Goal: Task Accomplishment & Management: Manage account settings

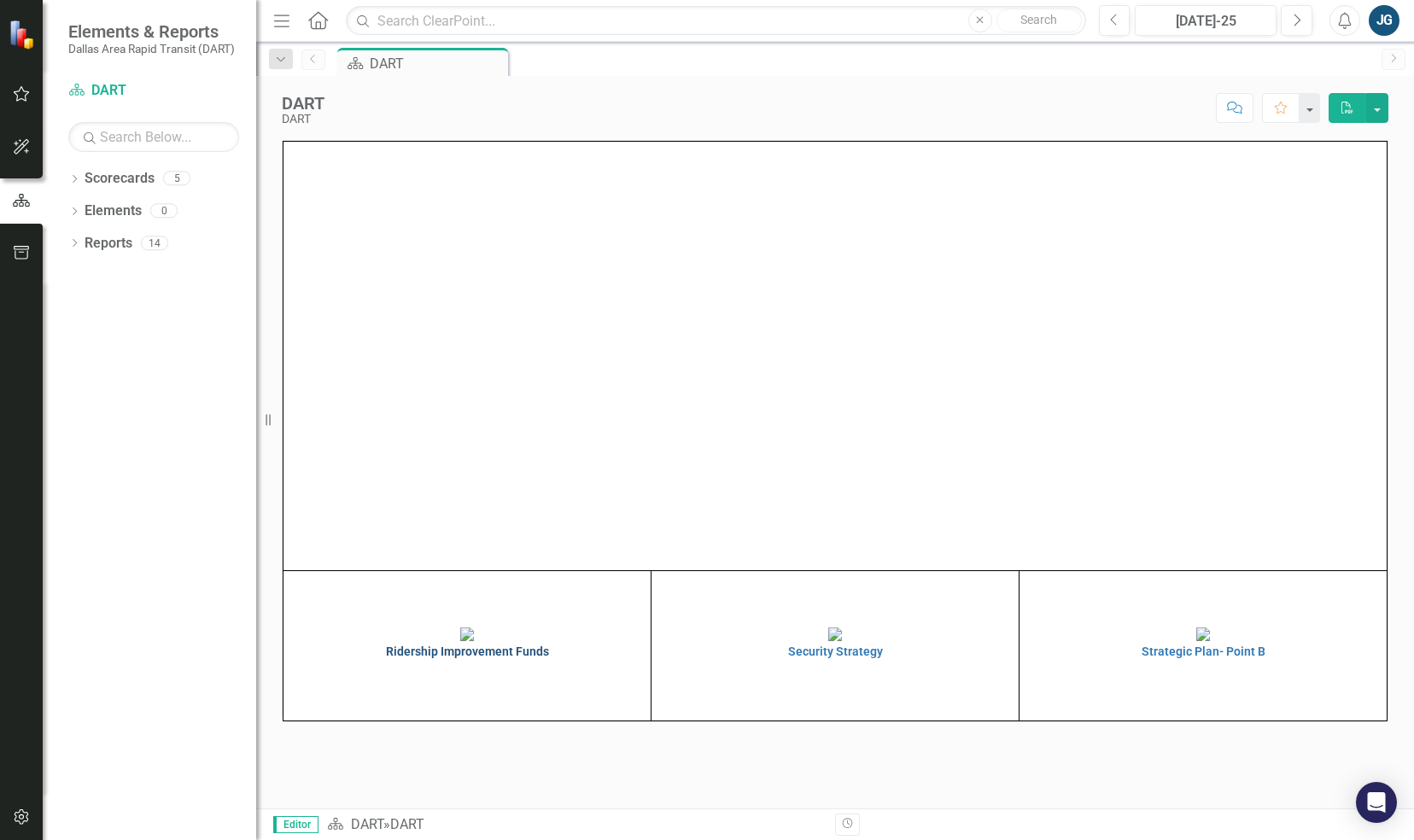
click at [456, 658] on h4 "Ridership Improvement Funds" at bounding box center [466, 651] width 358 height 13
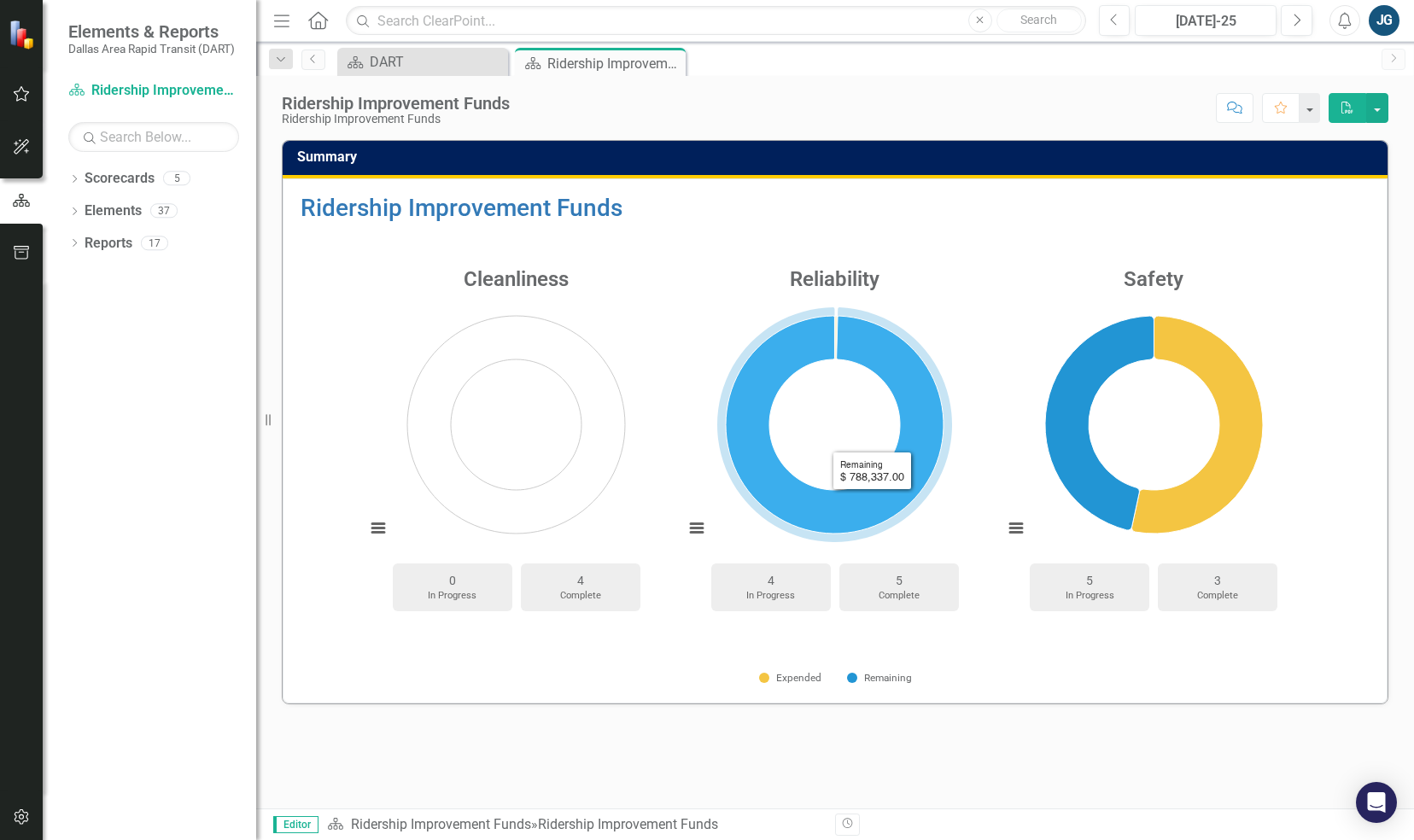
click at [872, 502] on icon "Remaining, 788,337." at bounding box center [834, 424] width 217 height 217
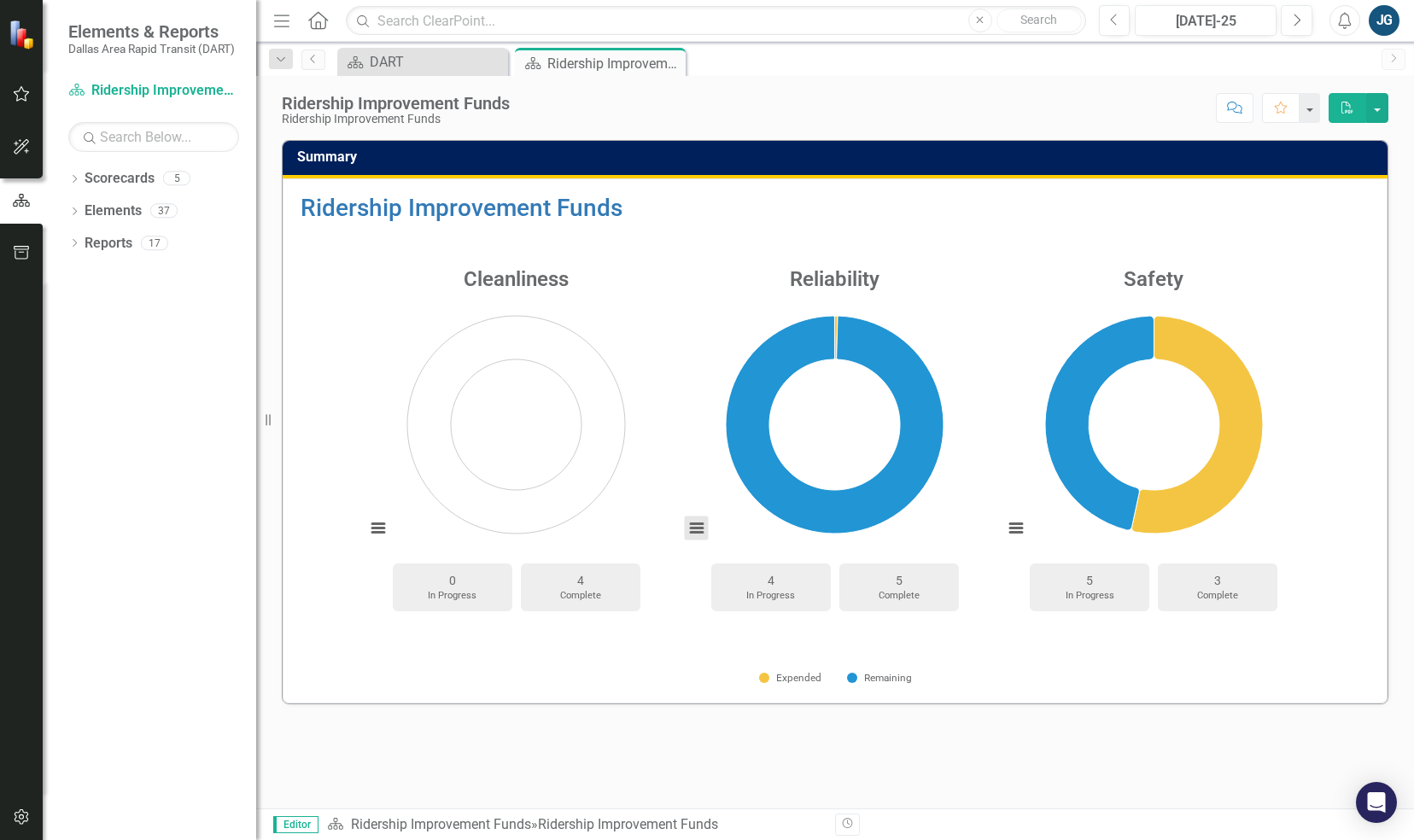
click at [698, 529] on button "View chart menu, Chart" at bounding box center [696, 529] width 24 height 24
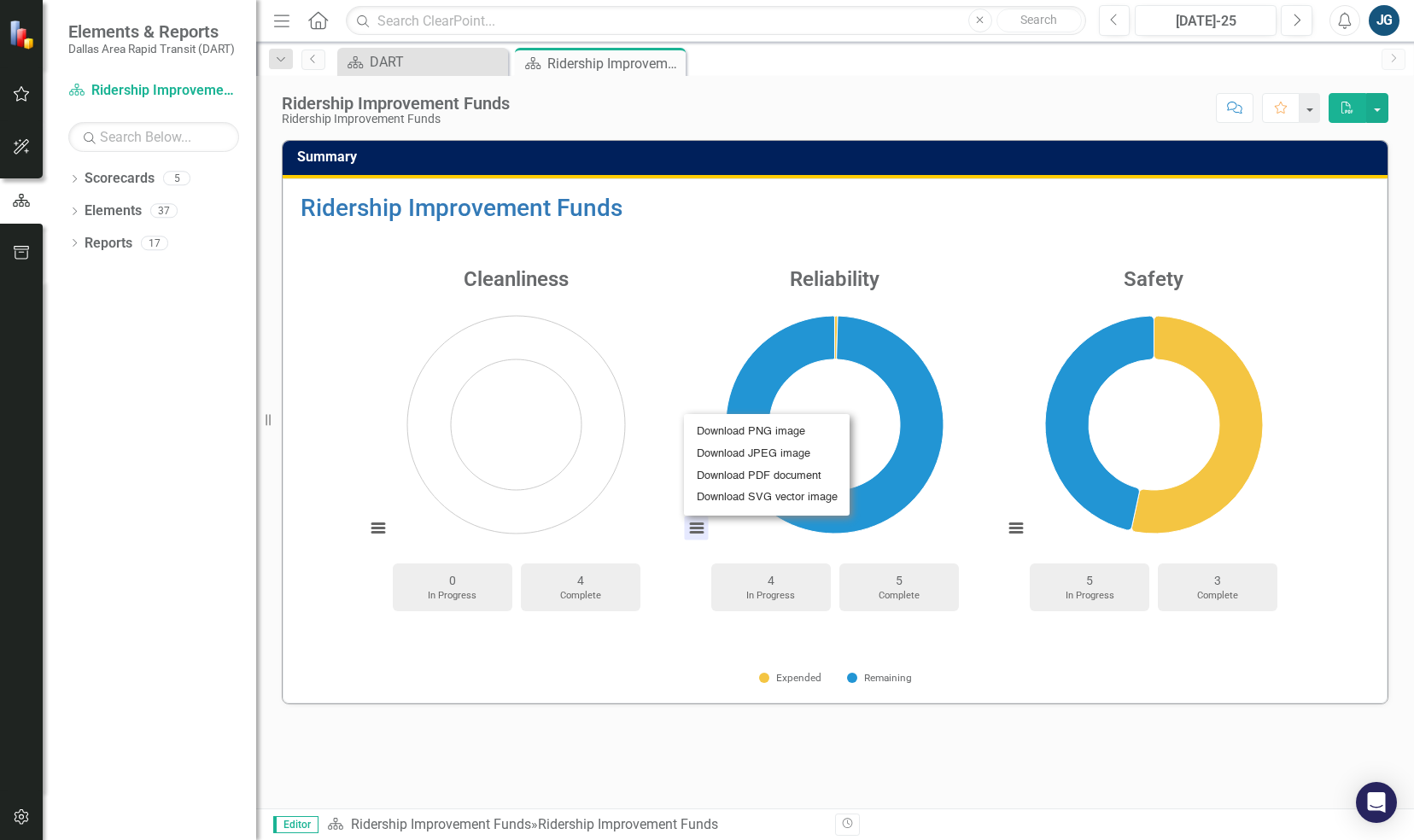
click at [698, 529] on div "Download PNG image Download JPEG image Download PDF document Download SVG vecto…" at bounding box center [766, 464] width 213 height 150
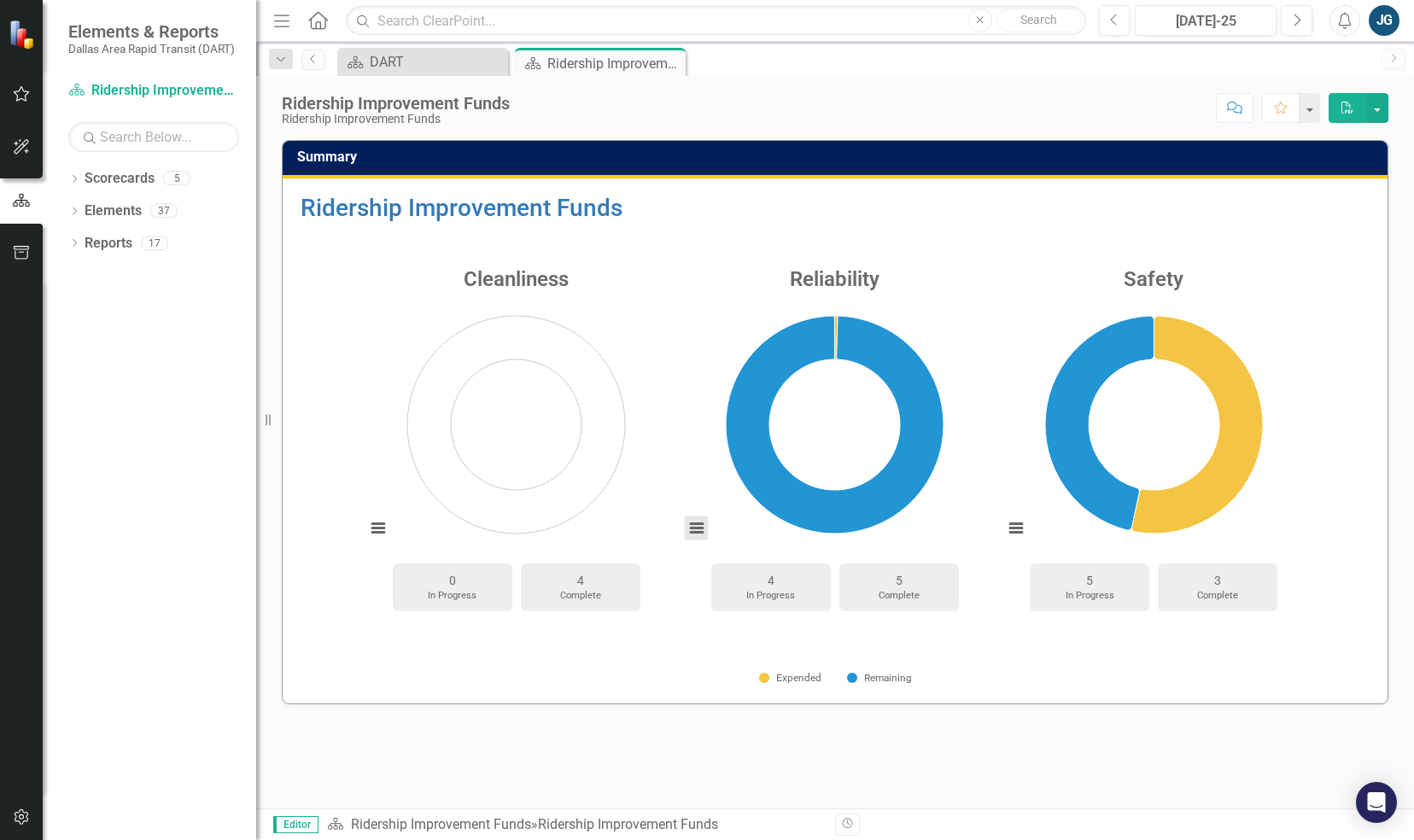
click at [698, 529] on button "View chart menu, Chart" at bounding box center [696, 529] width 24 height 24
click at [80, 244] on icon "Dropdown" at bounding box center [74, 244] width 12 height 9
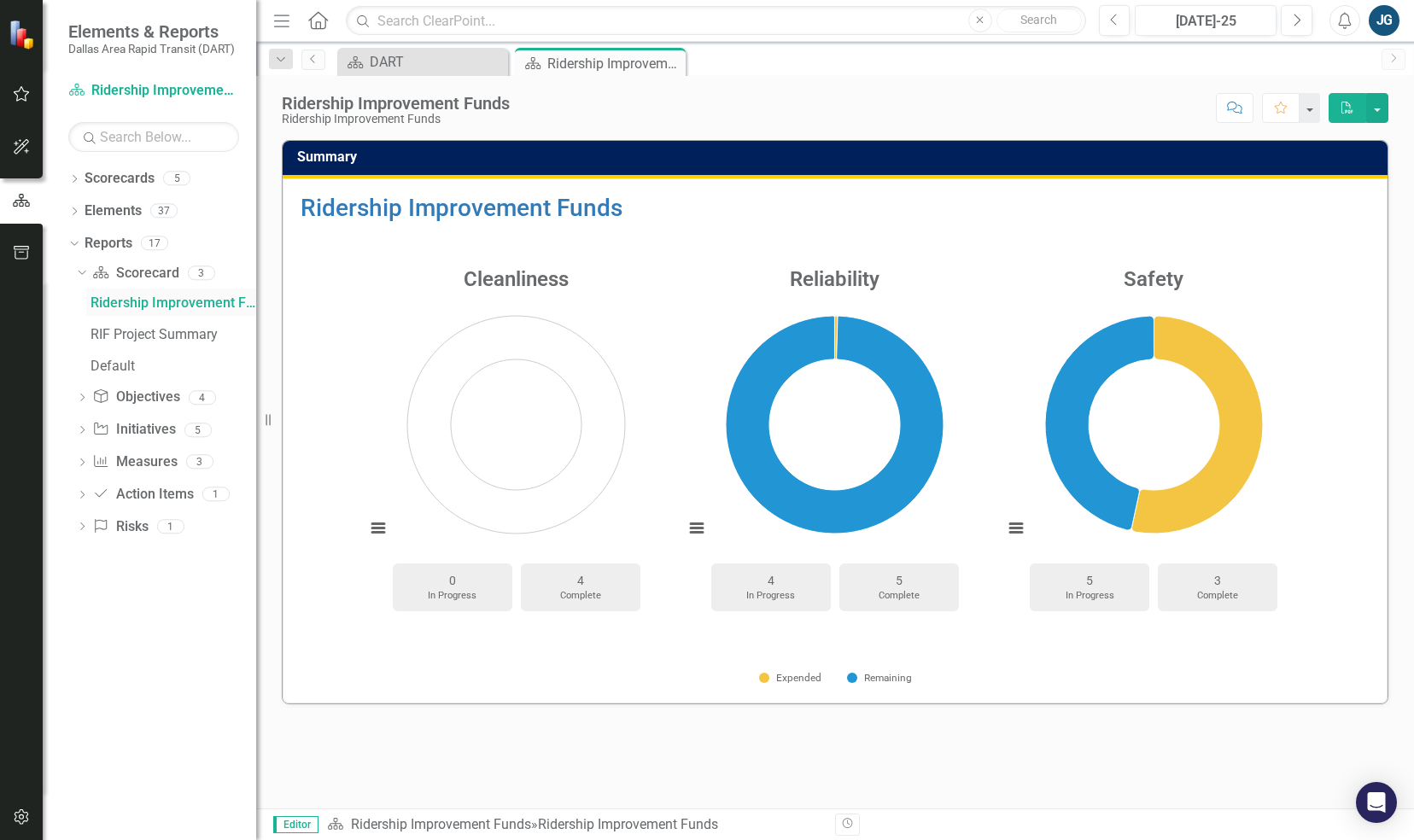
click at [95, 306] on div "Ridership Improvement Funds" at bounding box center [174, 303] width 166 height 15
click at [108, 334] on div "RIF Project Summary" at bounding box center [174, 334] width 166 height 15
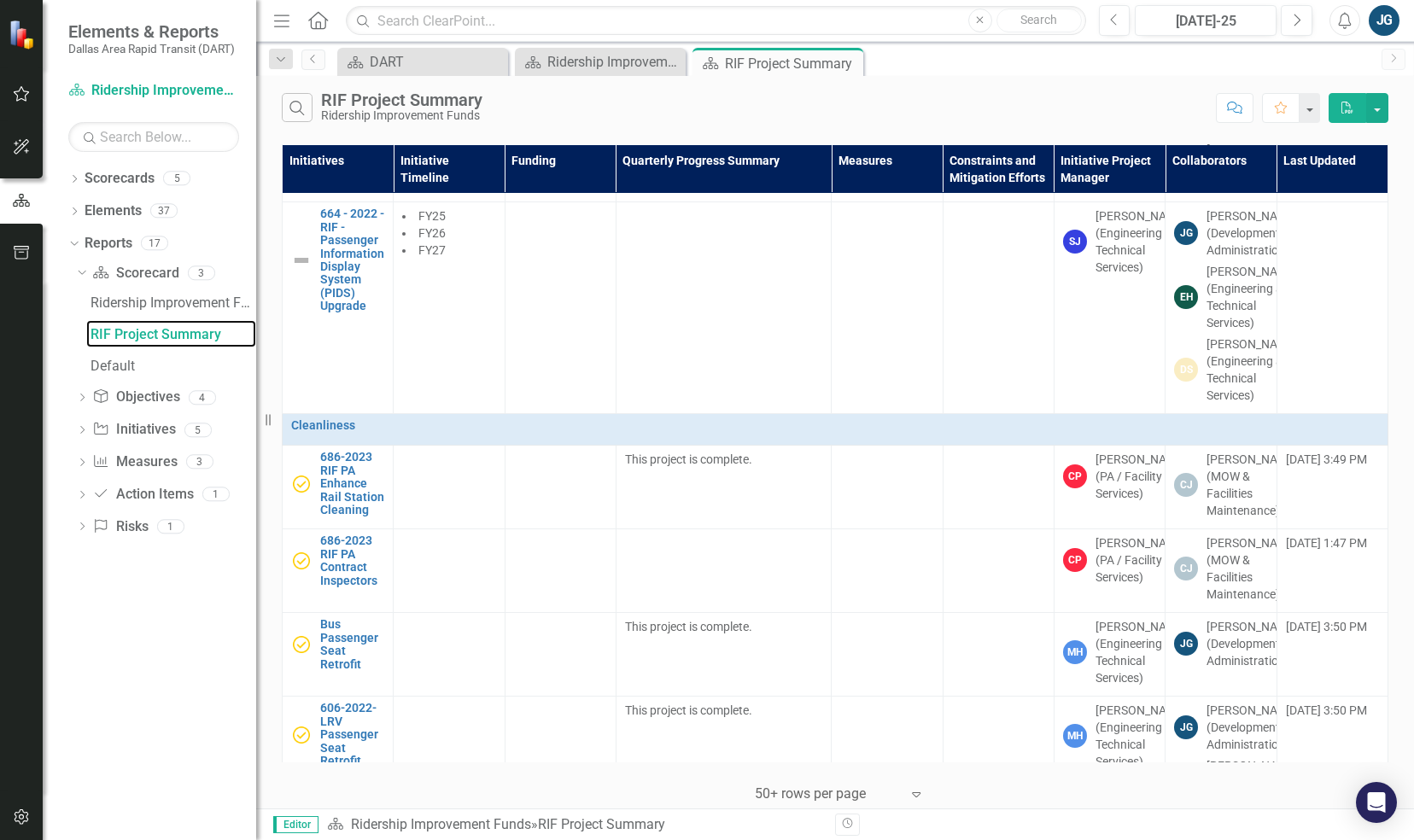
scroll to position [1467, 0]
click at [1217, 191] on div "[PERSON_NAME] (Service Planning and Scheduling)" at bounding box center [1251, 165] width 92 height 51
click at [338, 137] on link "DART Visual Experience Redesign" at bounding box center [352, 110] width 64 height 53
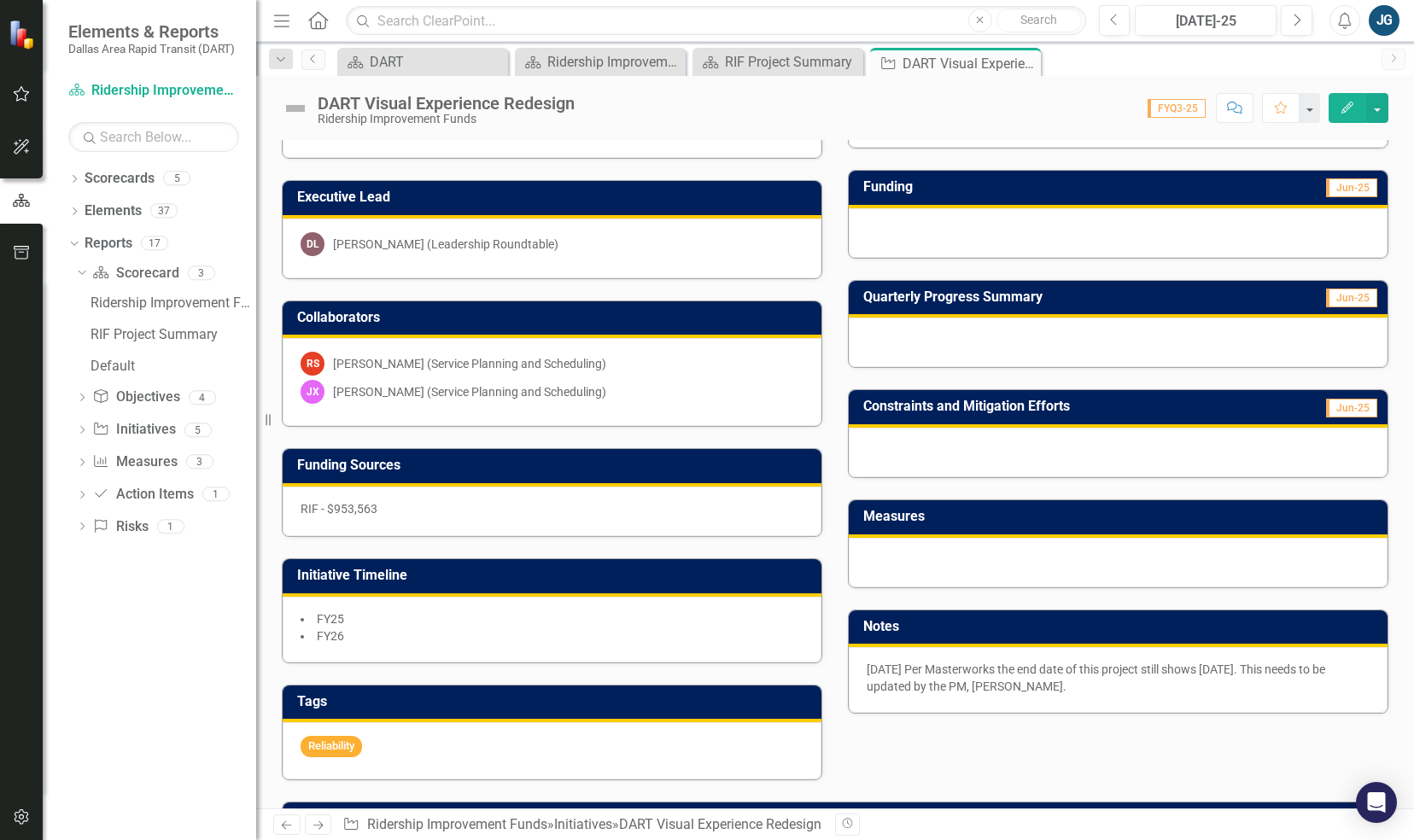
scroll to position [239, 0]
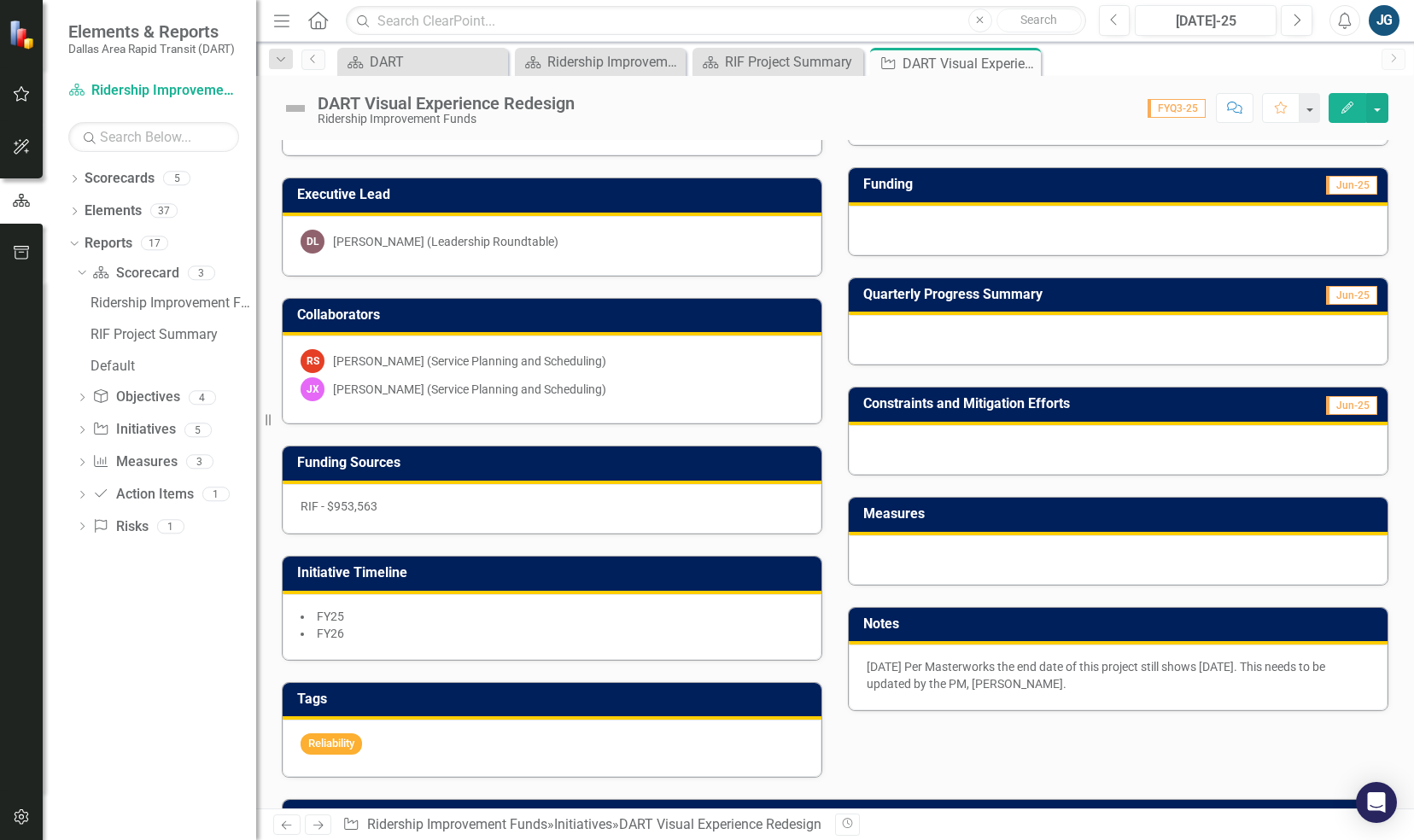
click at [640, 400] on div "RS [PERSON_NAME] (Service Planning and Scheduling) [PERSON_NAME] (Service Plann…" at bounding box center [552, 379] width 539 height 88
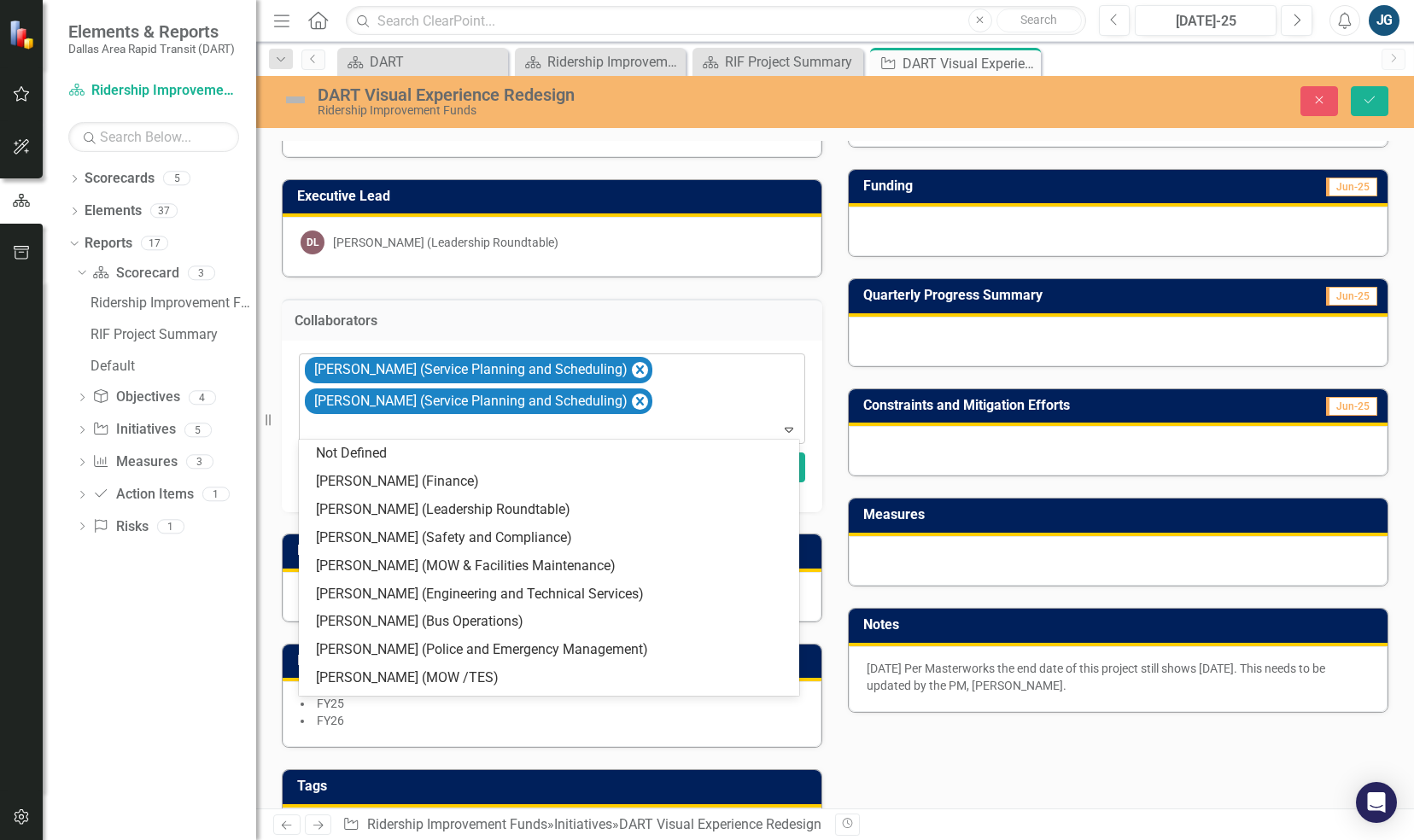
click at [590, 435] on div at bounding box center [553, 429] width 499 height 23
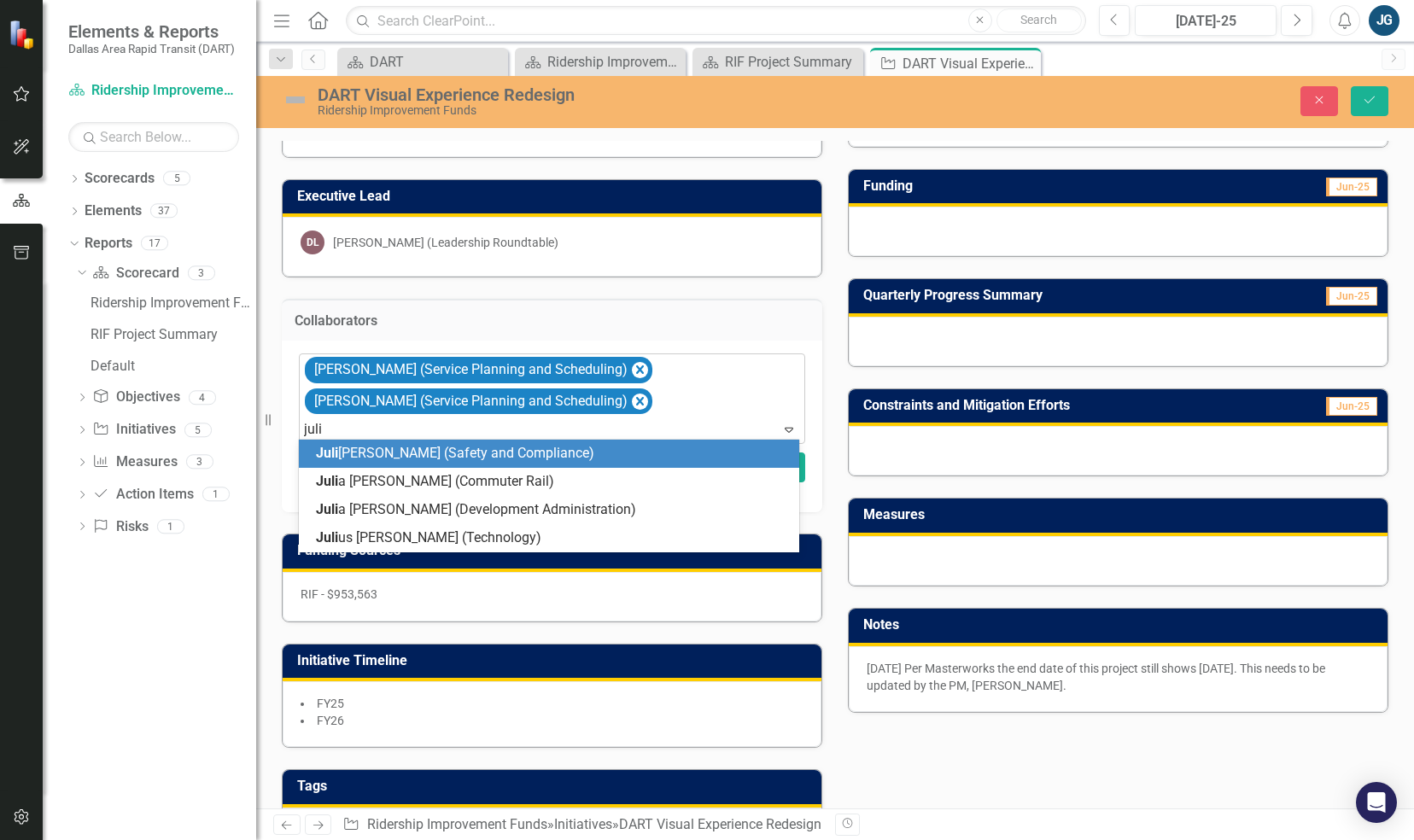
type input "[PERSON_NAME]"
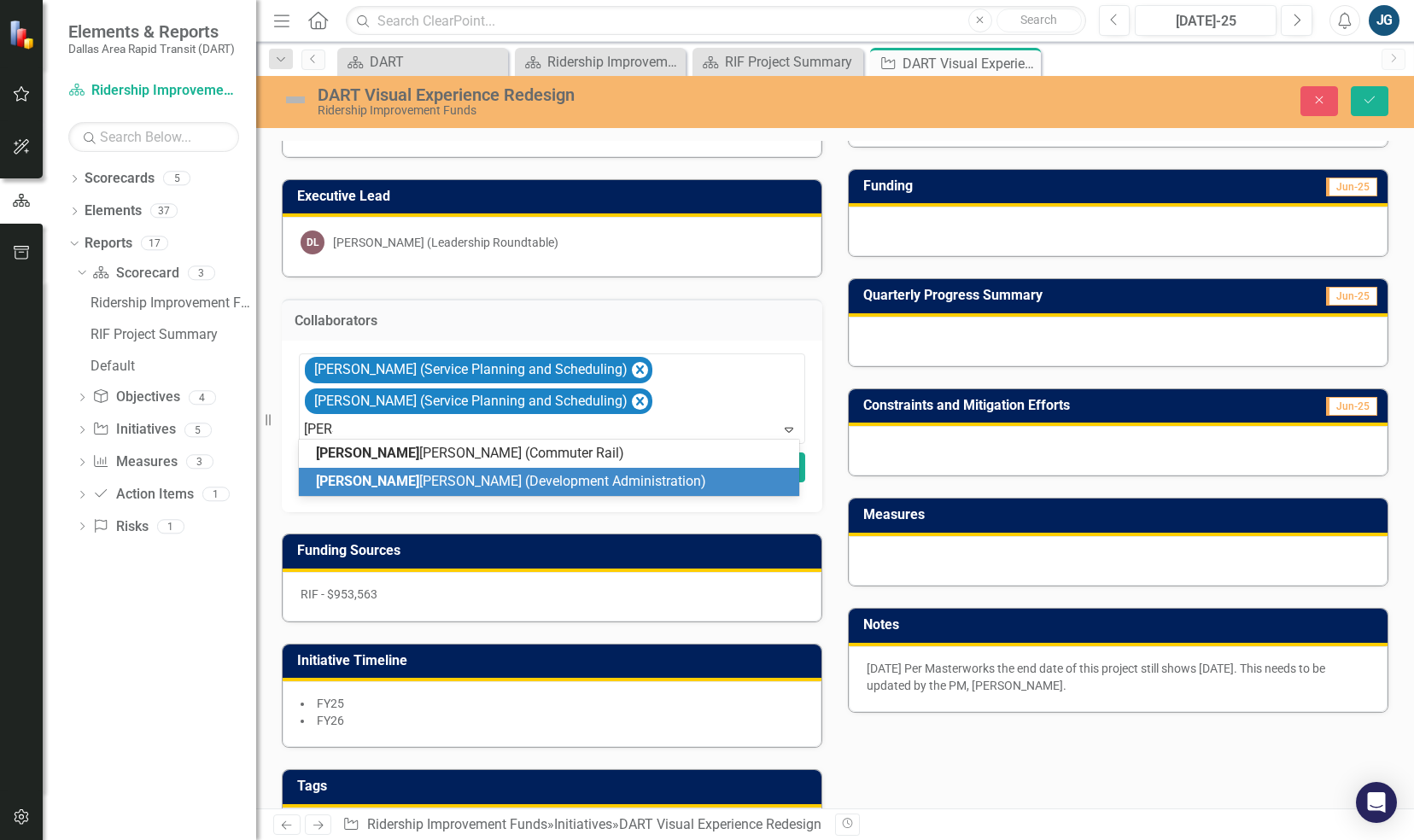
click at [560, 493] on div "[PERSON_NAME] (Development Administration)" at bounding box center [548, 482] width 500 height 28
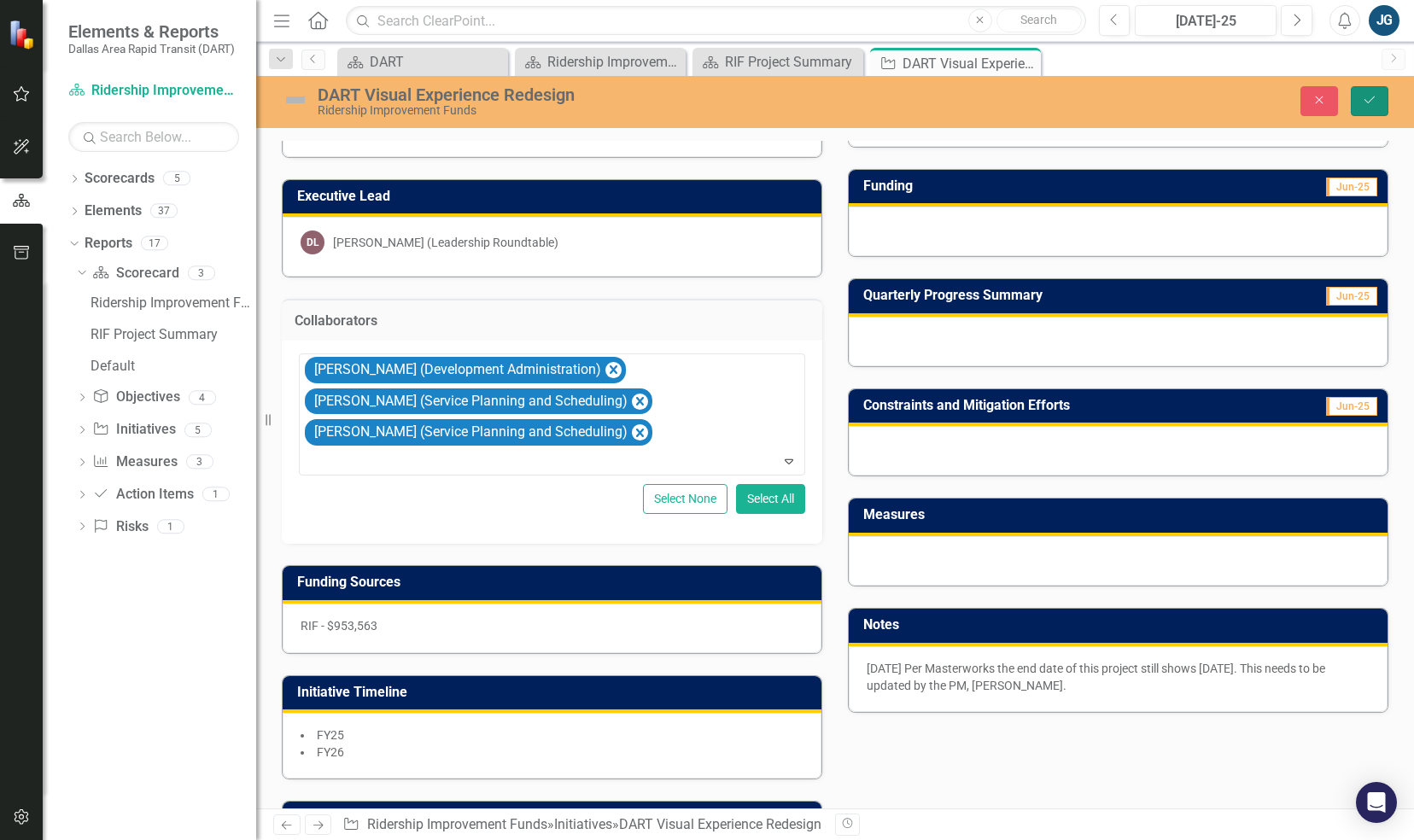
click at [1386, 95] on button "Save" at bounding box center [1370, 101] width 38 height 30
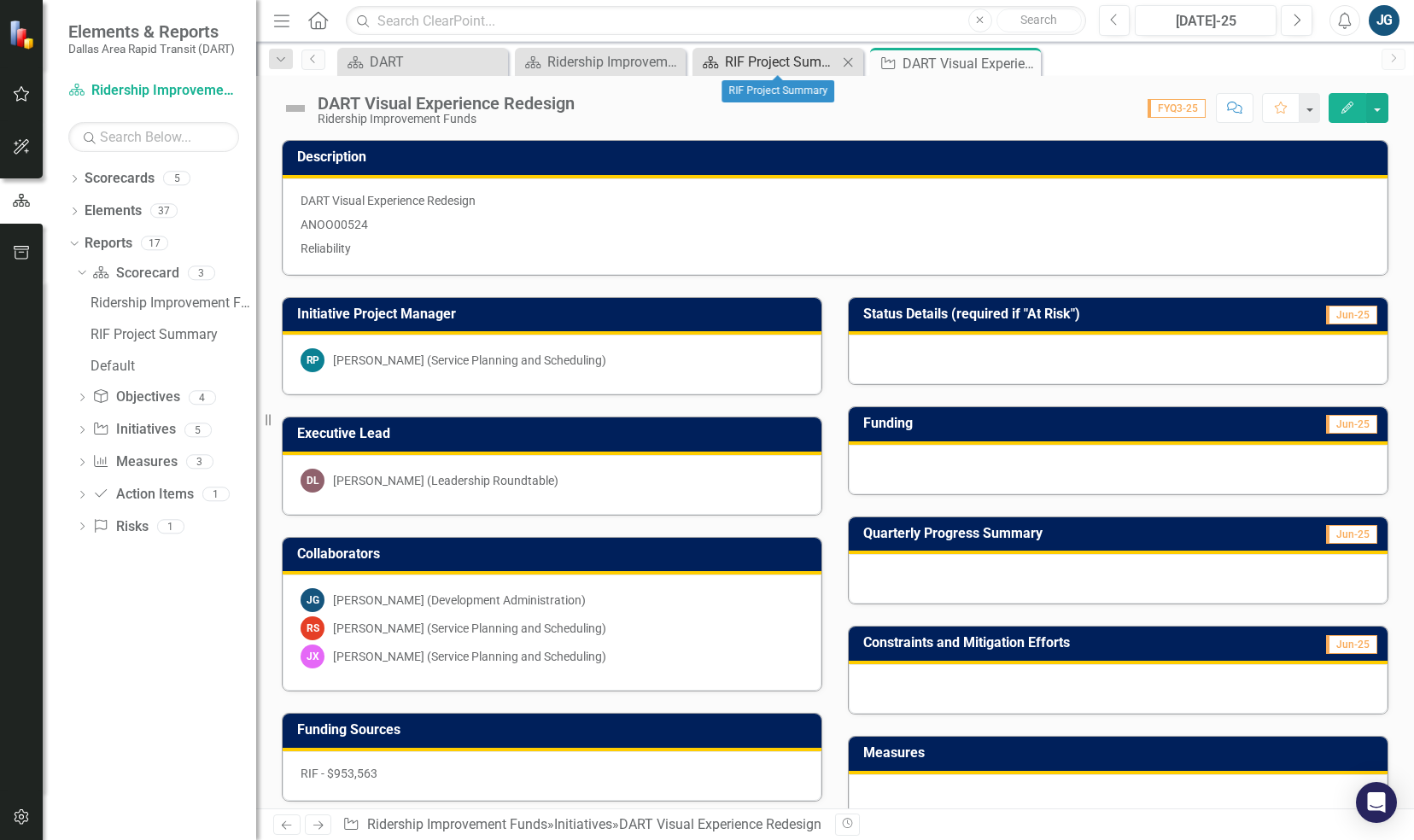
click at [765, 62] on div "RIF Project Summary" at bounding box center [781, 62] width 113 height 21
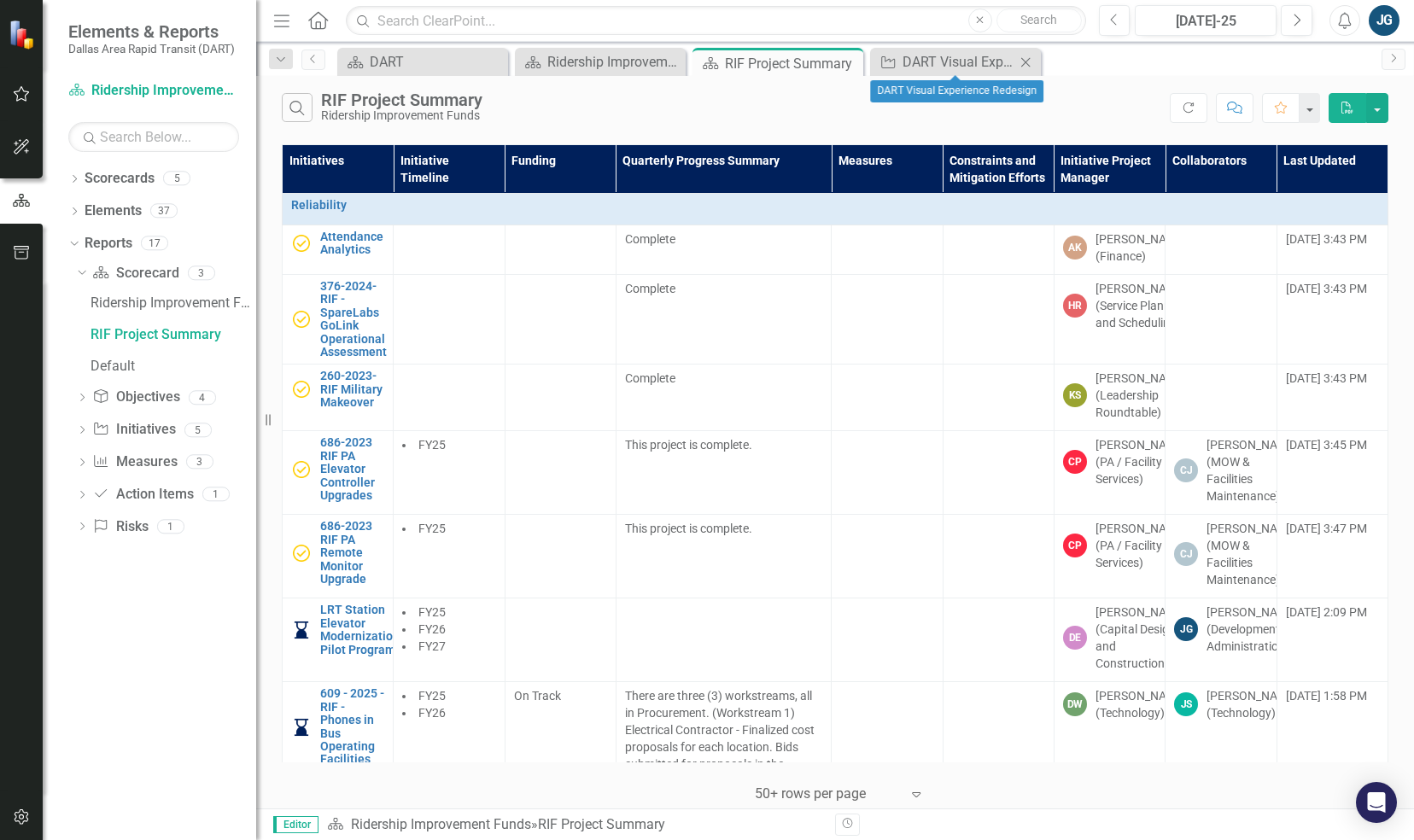
click at [1026, 63] on icon "Close" at bounding box center [1026, 62] width 17 height 14
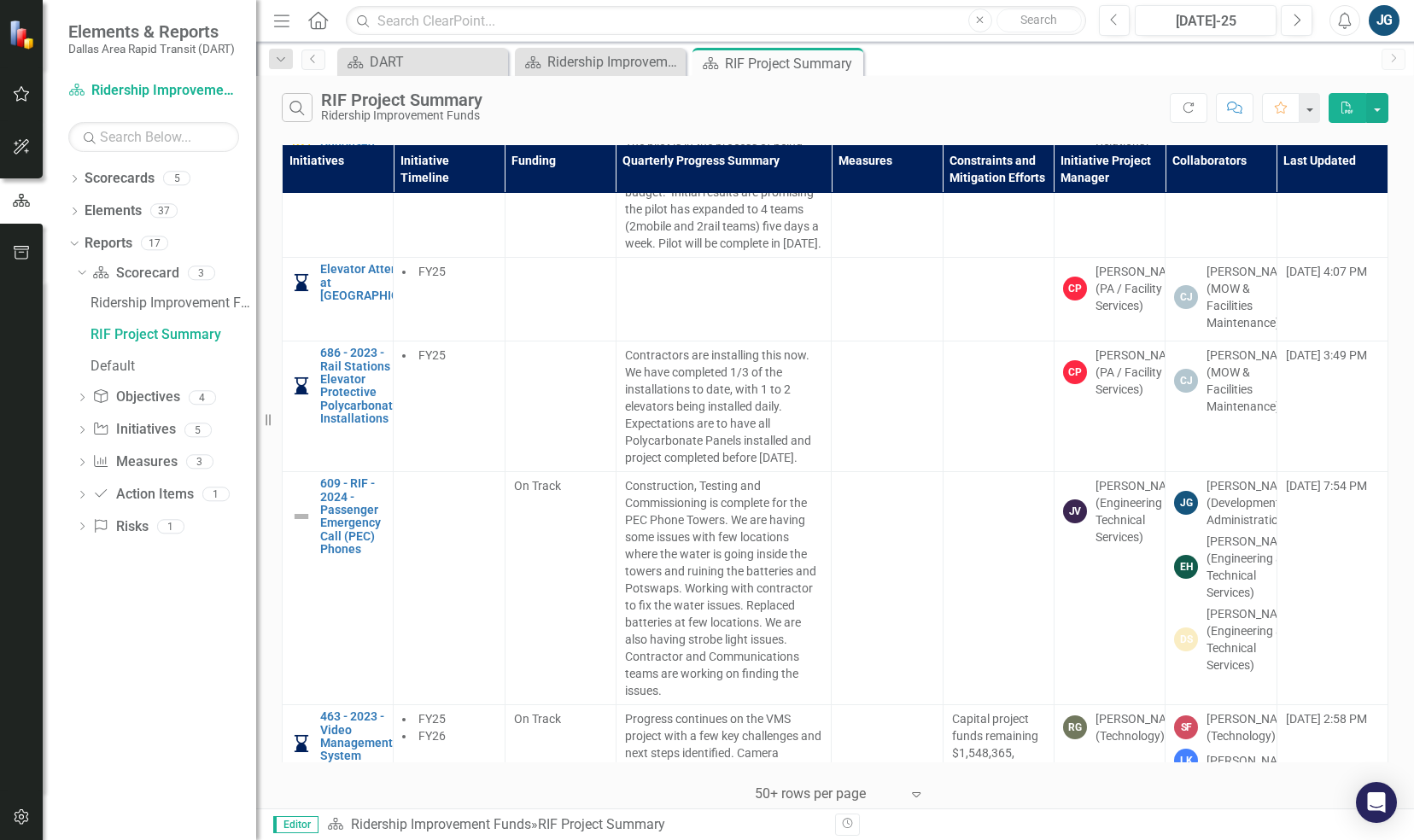
scroll to position [2665, 0]
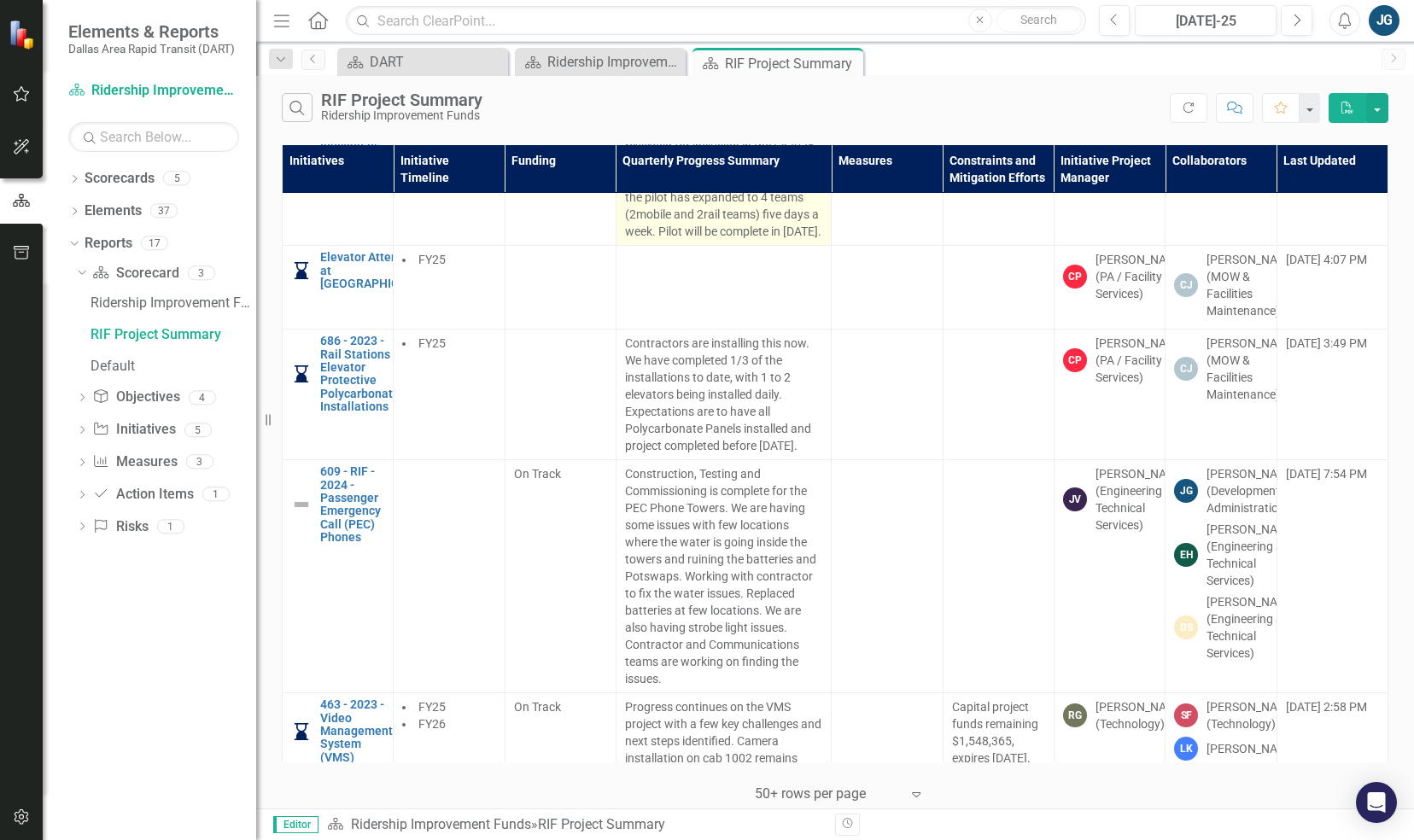
click at [719, 240] on p "[DATE] We are gathering the metrics from the Pilot from [DATE]- [DATE]. The pil…" at bounding box center [724, 163] width 198 height 154
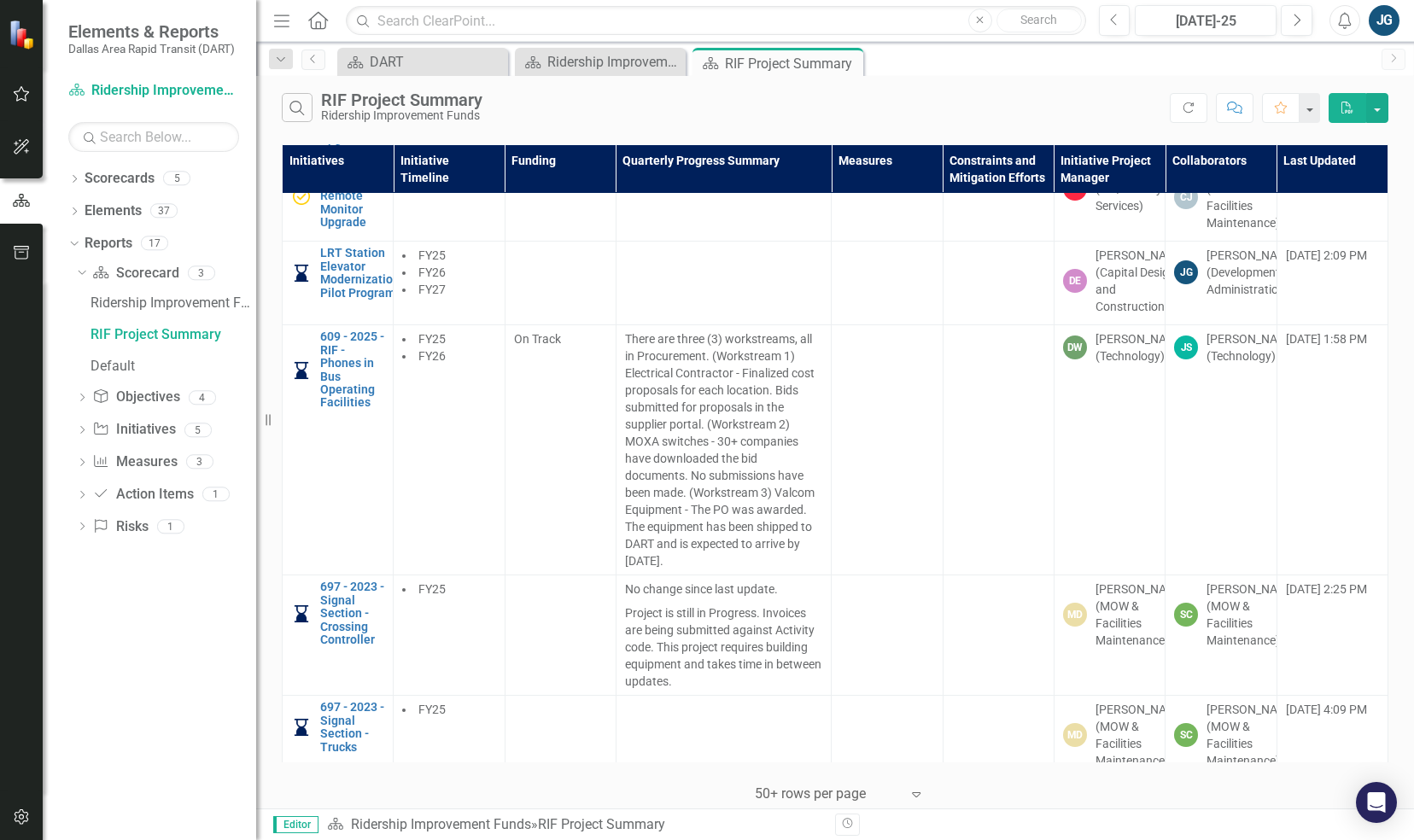
scroll to position [0, 0]
